Goal: Navigation & Orientation: Find specific page/section

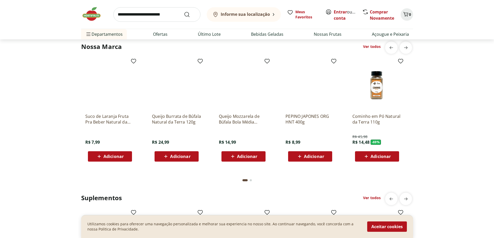
scroll to position [1566, 0]
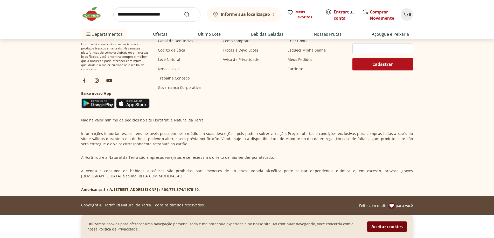
click at [391, 225] on button "Aceitar cookies" at bounding box center [387, 227] width 40 height 10
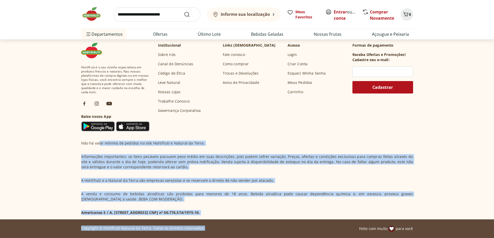
drag, startPoint x: 99, startPoint y: 139, endPoint x: 230, endPoint y: 220, distance: 154.0
click at [227, 220] on footer "Hortifruti é o seu vizinho especialista em produtos frescos e naturais. Nas nos…" at bounding box center [247, 139] width 494 height 200
click at [257, 216] on section "Hortifruti é o seu vizinho especialista em produtos frescos e naturais. Nas nos…" at bounding box center [247, 129] width 354 height 181
drag, startPoint x: 84, startPoint y: 144, endPoint x: 203, endPoint y: 228, distance: 145.1
click at [194, 225] on footer "Hortifruti é o seu vizinho especialista em produtos frescos e naturais. Nas nos…" at bounding box center [247, 139] width 494 height 200
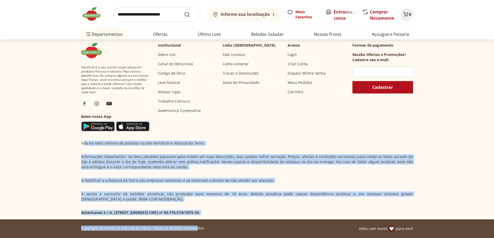
click at [209, 189] on div "Não há valor mínimo de pedidos no site Hortifruti e Natural da Terra. Informaçõ…" at bounding box center [247, 178] width 332 height 75
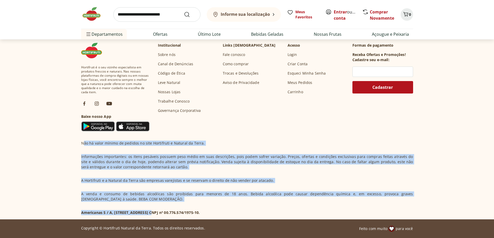
drag, startPoint x: 83, startPoint y: 141, endPoint x: 152, endPoint y: 213, distance: 99.0
click at [151, 213] on div "Não há valor mínimo de pedidos no site Hortifruti e Natural da Terra. Informaçõ…" at bounding box center [247, 178] width 332 height 75
click at [152, 213] on p "Americanas S / A, [STREET_ADDRESS] CNPJ nº 00.776.574/1975-10." at bounding box center [140, 212] width 119 height 5
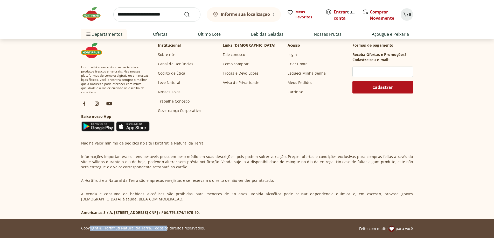
drag, startPoint x: 90, startPoint y: 228, endPoint x: 171, endPoint y: 210, distance: 83.1
click at [168, 228] on p "Copyright © Hortifruti Natural da Terra. Todos os direitos reservados." at bounding box center [143, 228] width 124 height 5
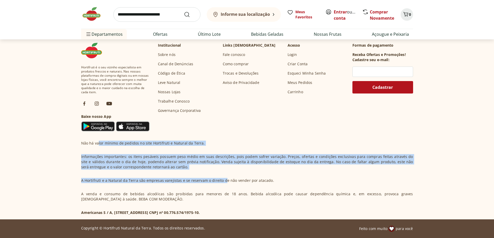
drag, startPoint x: 98, startPoint y: 141, endPoint x: 221, endPoint y: 194, distance: 134.1
click at [224, 188] on div "Não há valor mínimo de pedidos no site Hortifruti e Natural da Terra. Informaçõ…" at bounding box center [247, 178] width 332 height 75
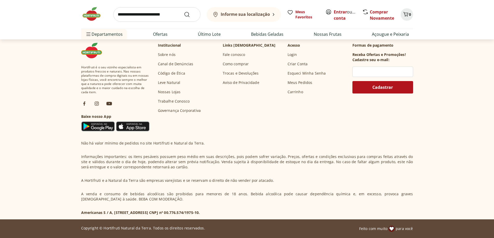
drag, startPoint x: 214, startPoint y: 198, endPoint x: 197, endPoint y: 210, distance: 20.5
click at [213, 199] on p "A venda e consumo de bebidas alcoólicas são proibidas para menores de 18 anos. …" at bounding box center [247, 197] width 332 height 10
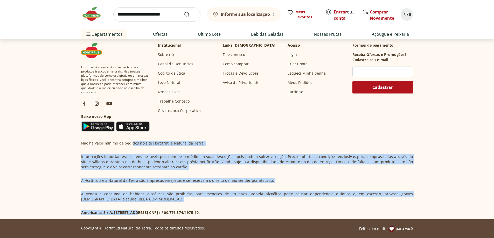
drag, startPoint x: 138, startPoint y: 212, endPoint x: 132, endPoint y: 142, distance: 70.8
click at [132, 142] on div "Não há valor mínimo de pedidos no site Hortifruti e Natural da Terra. Informaçõ…" at bounding box center [247, 178] width 332 height 75
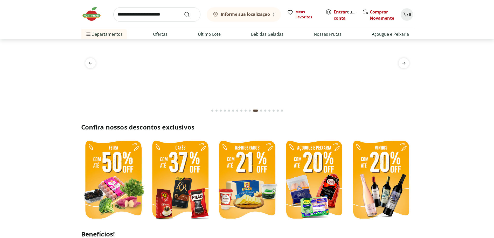
scroll to position [0, 0]
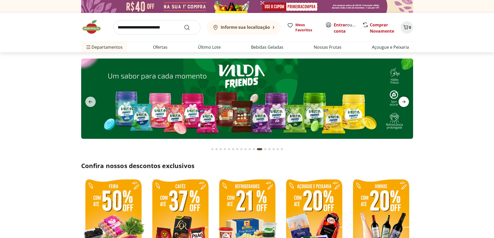
click at [406, 100] on icon "next" at bounding box center [403, 102] width 6 height 6
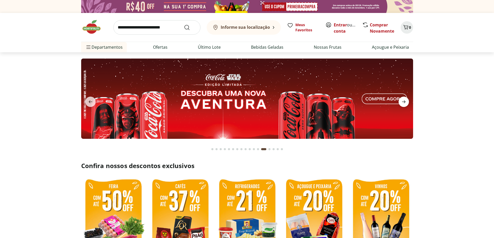
click at [406, 100] on icon "next" at bounding box center [403, 102] width 6 height 6
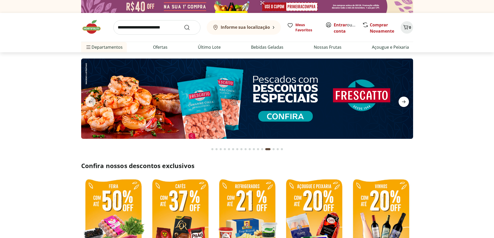
click at [406, 100] on icon "next" at bounding box center [403, 102] width 6 height 6
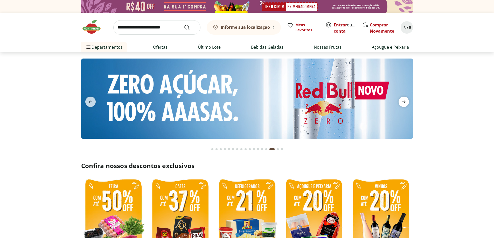
click at [406, 100] on icon "next" at bounding box center [403, 102] width 6 height 6
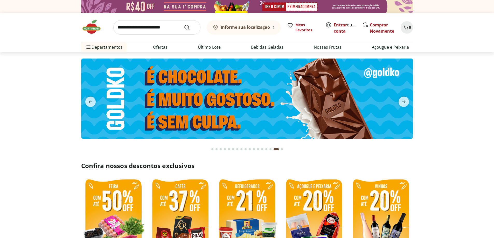
click at [93, 28] on img at bounding box center [94, 27] width 26 height 16
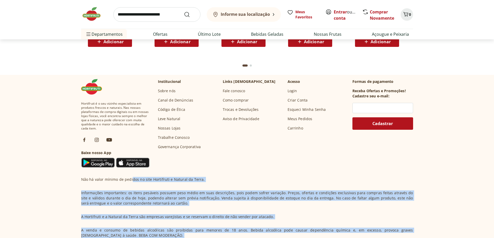
scroll to position [1543, 0]
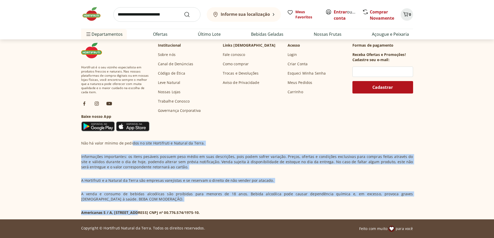
click at [285, 166] on p "Informações importantes: os itens pesáveis possuem peso médio em suas descriçõe…" at bounding box center [247, 162] width 332 height 16
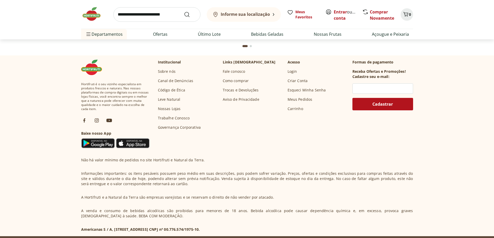
scroll to position [1517, 0]
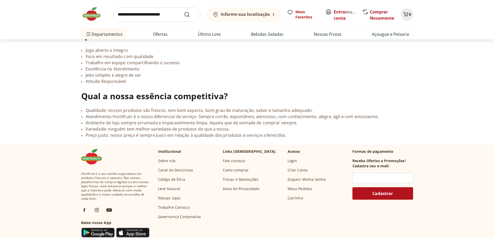
scroll to position [440, 0]
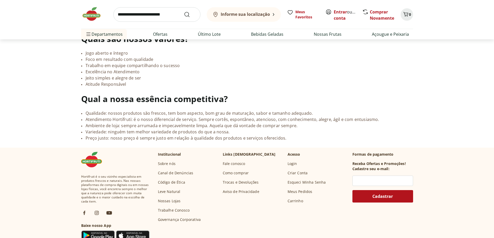
click at [178, 217] on link "Governança Corporativa" at bounding box center [179, 219] width 43 height 5
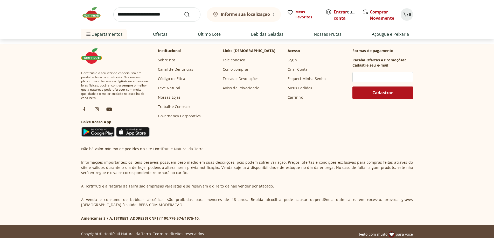
scroll to position [491, 0]
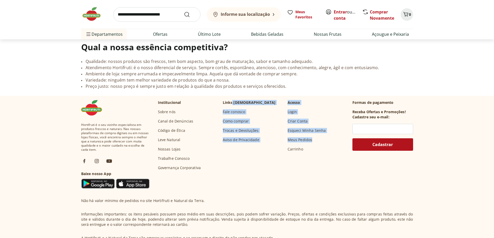
drag, startPoint x: 232, startPoint y: 98, endPoint x: 316, endPoint y: 152, distance: 99.9
click at [319, 150] on div "Institucional Sobre nós Canal de Denúncias Código de Ética Leve Natural Nossas …" at bounding box center [253, 135] width 190 height 71
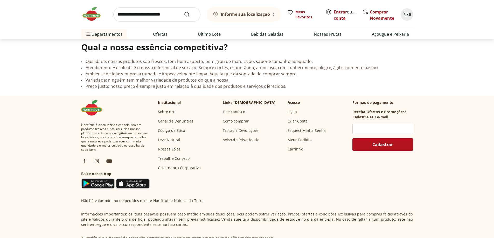
click at [313, 153] on div "Institucional Sobre nós Canal de Denúncias Código de Ética Leve Natural Nossas …" at bounding box center [253, 135] width 190 height 71
drag, startPoint x: 299, startPoint y: 156, endPoint x: 286, endPoint y: 89, distance: 67.3
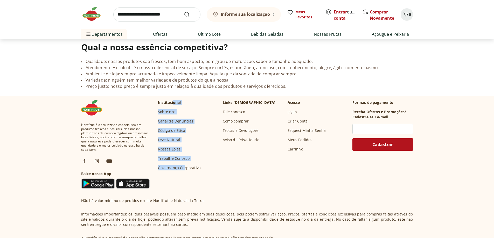
drag, startPoint x: 174, startPoint y: 96, endPoint x: 196, endPoint y: 161, distance: 68.7
click at [185, 170] on div "Hortifruti é o seu vizinho especialista em produtos frescos e naturais. Nas nos…" at bounding box center [247, 145] width 332 height 90
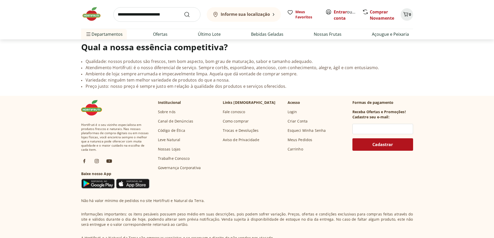
click at [151, 71] on li "Ambiente de loja: sempre arrumada e impecavelmente limpa. Aquela que dá vontade…" at bounding box center [247, 74] width 332 height 6
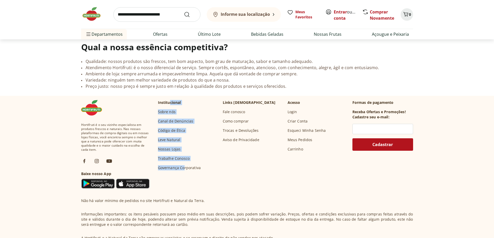
drag, startPoint x: 171, startPoint y: 103, endPoint x: 183, endPoint y: 166, distance: 64.3
click at [183, 166] on div "Hortifruti é o seu vizinho especialista em produtos frescos e naturais. Nas nos…" at bounding box center [247, 145] width 332 height 90
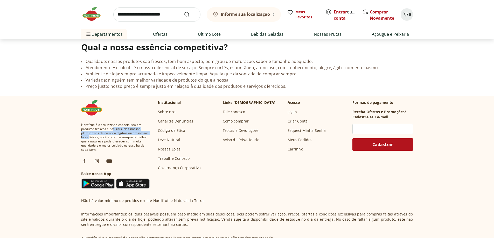
drag, startPoint x: 127, startPoint y: 128, endPoint x: 88, endPoint y: 130, distance: 38.7
click at [88, 132] on span "Hortifruti é o seu vizinho especialista em produtos frescos e naturais. Nas nos…" at bounding box center [115, 137] width 68 height 29
drag, startPoint x: 89, startPoint y: 123, endPoint x: 128, endPoint y: 142, distance: 43.0
click at [128, 142] on span "Hortifruti é o seu vizinho especialista em produtos frescos e naturais. Nas nos…" at bounding box center [115, 137] width 68 height 29
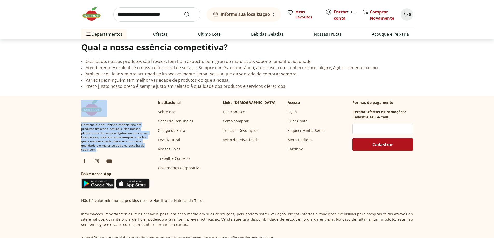
drag, startPoint x: 103, startPoint y: 114, endPoint x: 130, endPoint y: 143, distance: 40.0
click at [130, 143] on div "Hortifruti é o seu vizinho especialista em produtos frescos e naturais. Nas nos…" at bounding box center [115, 145] width 68 height 90
click at [132, 143] on span "Hortifruti é o seu vizinho especialista em produtos frescos e naturais. Nas nos…" at bounding box center [115, 137] width 68 height 29
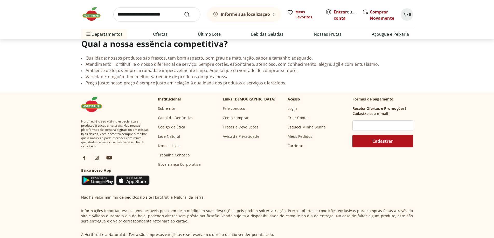
scroll to position [543, 0]
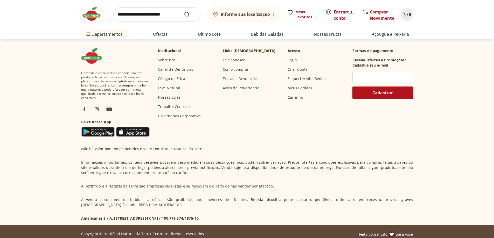
drag, startPoint x: 255, startPoint y: 211, endPoint x: 77, endPoint y: 215, distance: 177.8
click at [77, 215] on section "Hortifruti é o seu vizinho especialista em produtos frescos e naturais. Nas nos…" at bounding box center [247, 134] width 354 height 181
copy p "Americanas S / A, [STREET_ADDRESS] CNPJ nº 00.776.574/1975-10."
